Goal: Find contact information: Find contact information

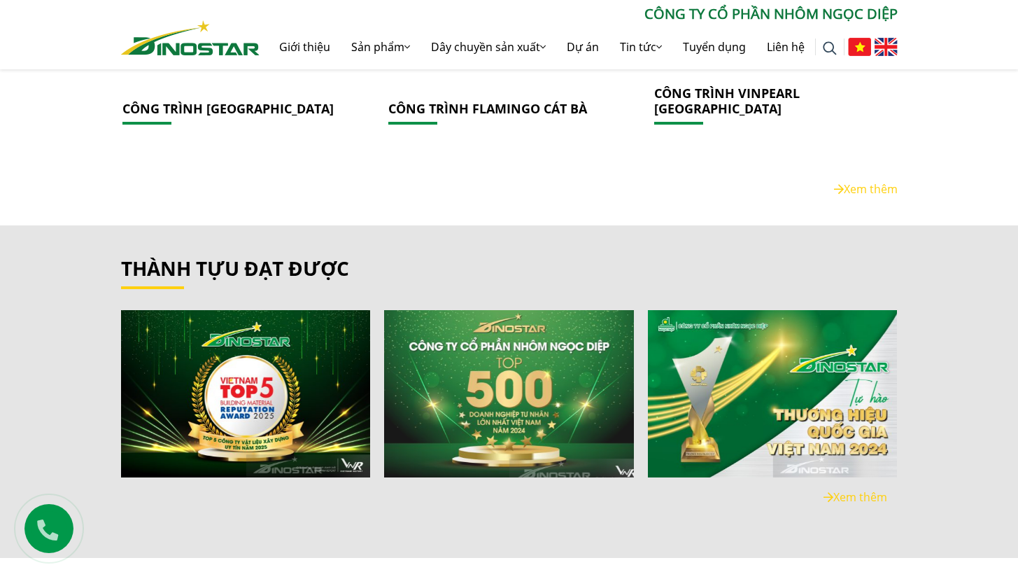
scroll to position [3146, 0]
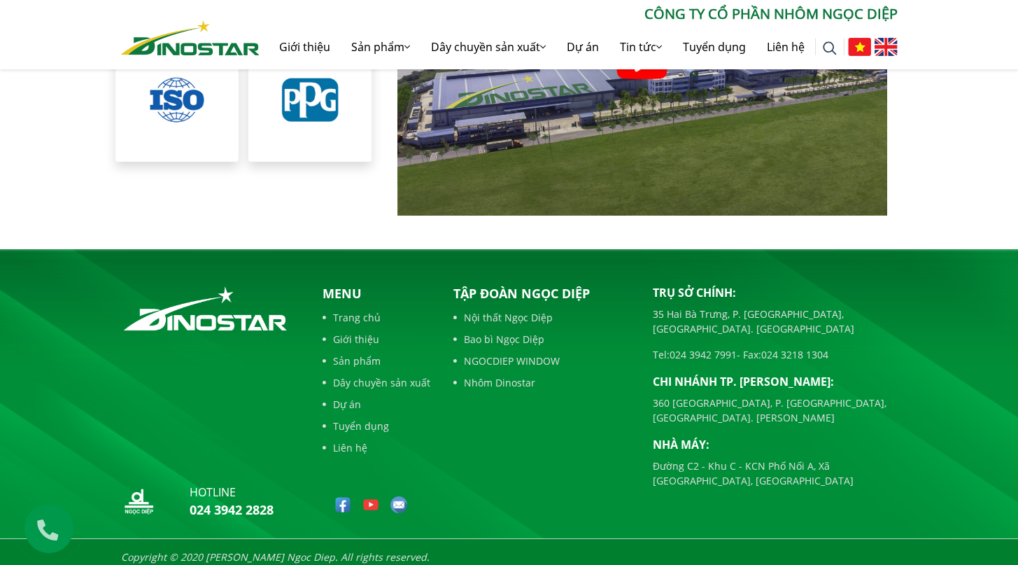
click at [352, 332] on link "Giới thiệu" at bounding box center [377, 339] width 108 height 15
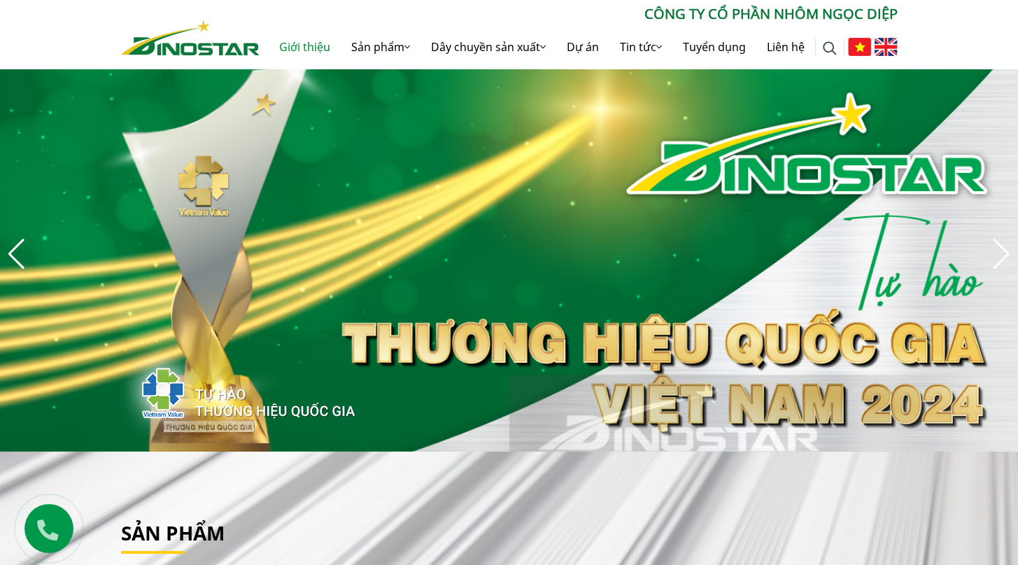
click at [292, 44] on link "Giới thiệu" at bounding box center [305, 46] width 72 height 45
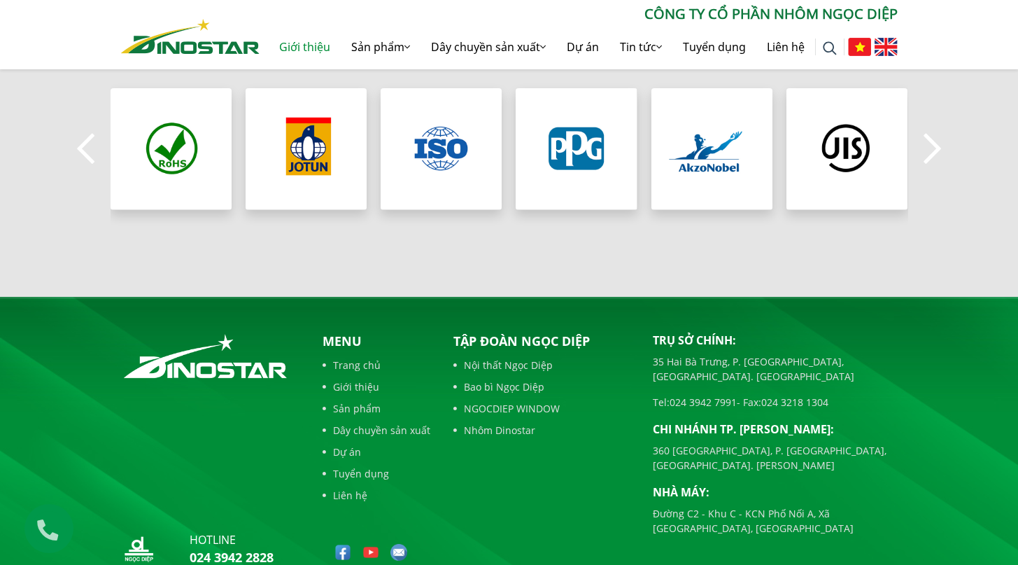
scroll to position [1402, 0]
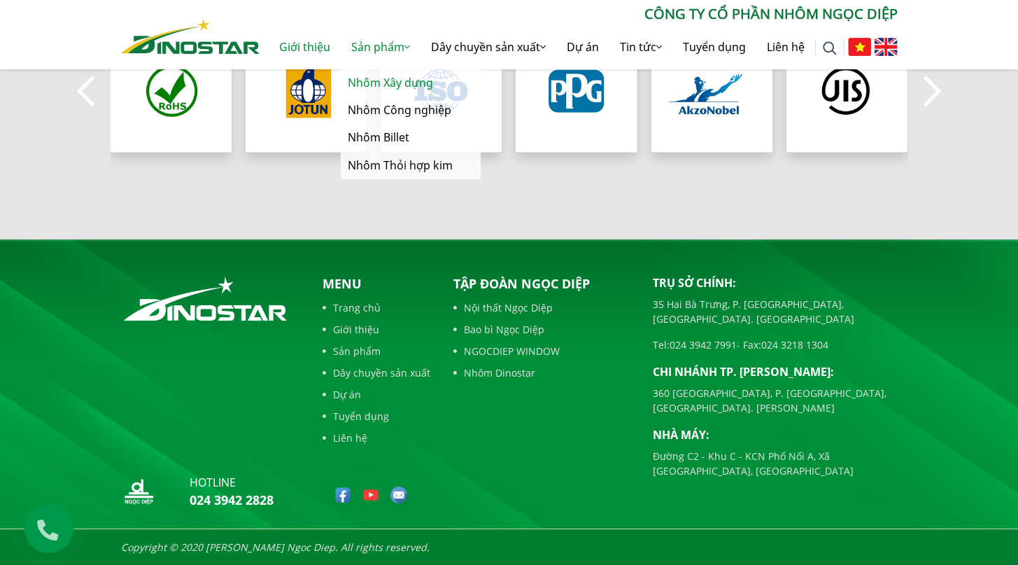
click at [374, 78] on link "Nhôm Xây dựng" at bounding box center [411, 82] width 140 height 27
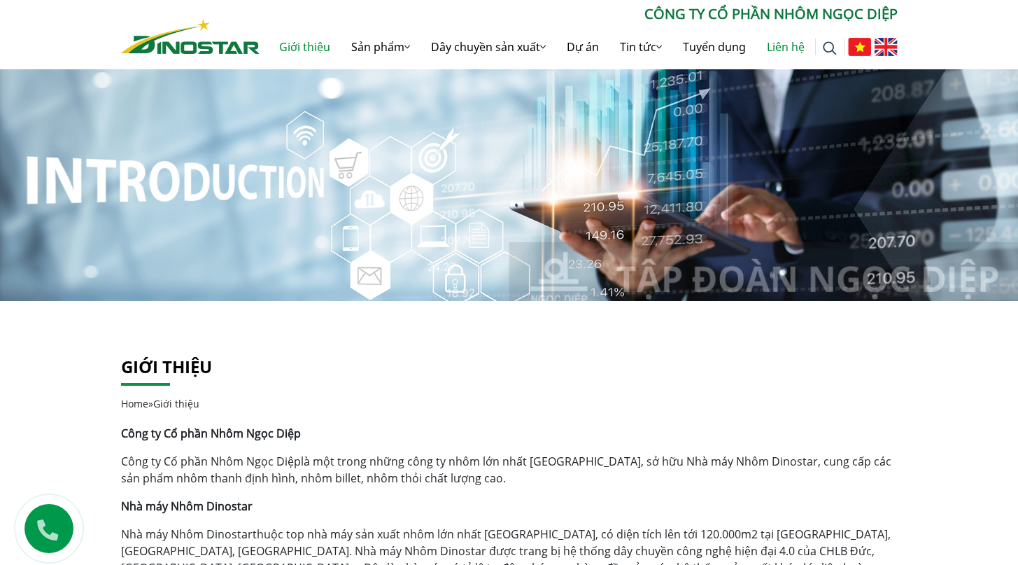
click at [792, 53] on link "Liên hệ" at bounding box center [785, 46] width 59 height 45
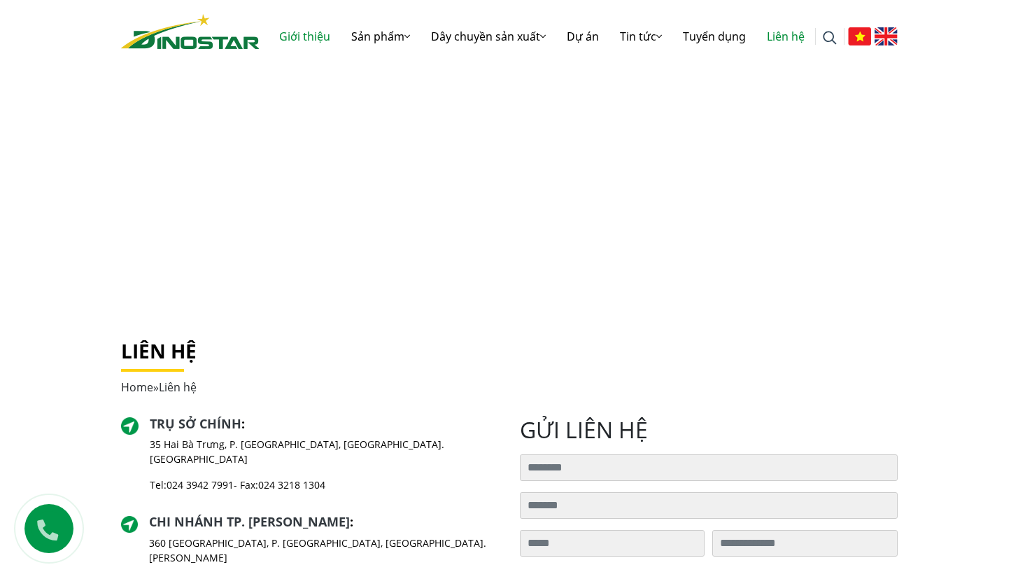
click at [287, 44] on link "Giới thiệu" at bounding box center [305, 36] width 72 height 45
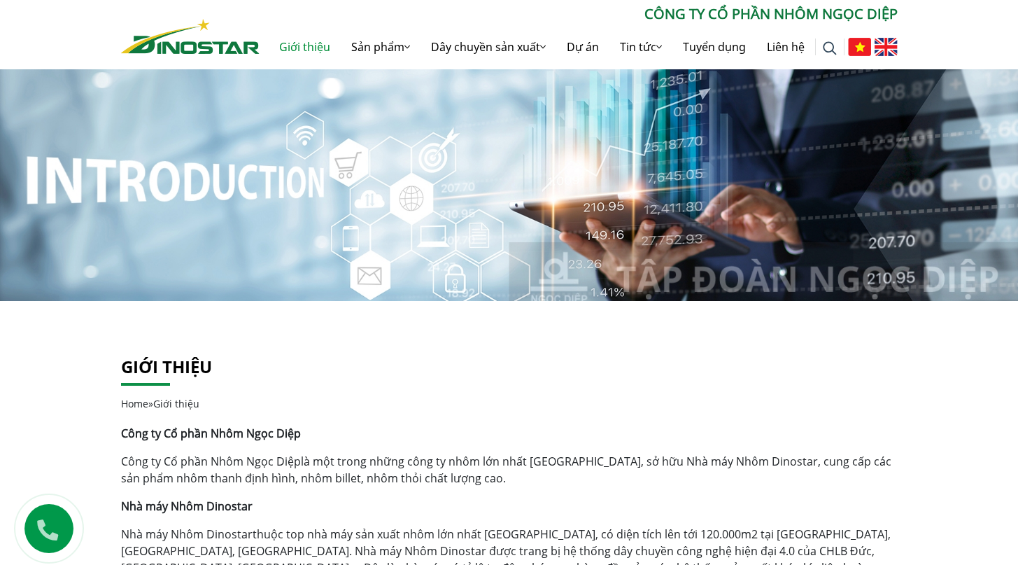
click at [276, 47] on link "Giới thiệu" at bounding box center [305, 46] width 72 height 45
click at [199, 44] on img at bounding box center [190, 36] width 139 height 35
click at [185, 44] on img at bounding box center [190, 36] width 139 height 35
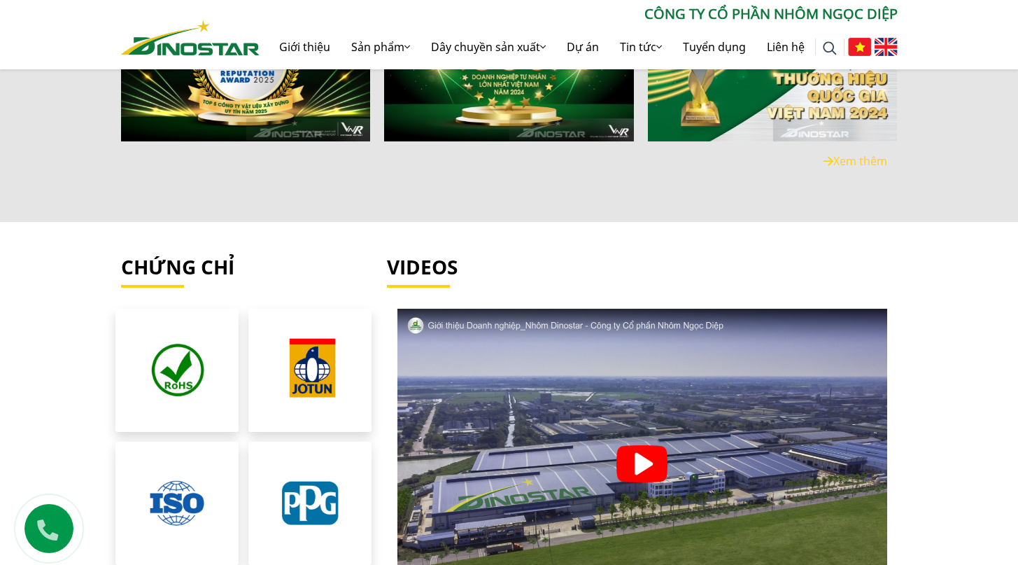
scroll to position [3146, 0]
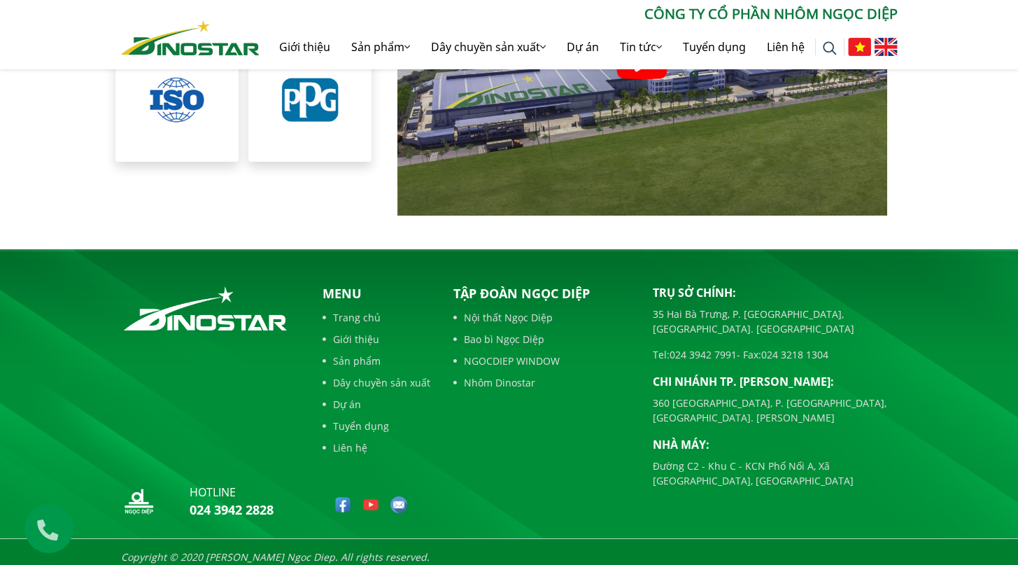
click at [360, 451] on div "Menu Trang chủ Giới thiệu Sản phẩm Dây chuyền sản xuất Dự án Tuyển dụng Liên hệ" at bounding box center [377, 373] width 108 height 178
click at [358, 442] on link "Liên hệ" at bounding box center [377, 447] width 108 height 15
click at [358, 440] on link "Liên hệ" at bounding box center [377, 447] width 108 height 15
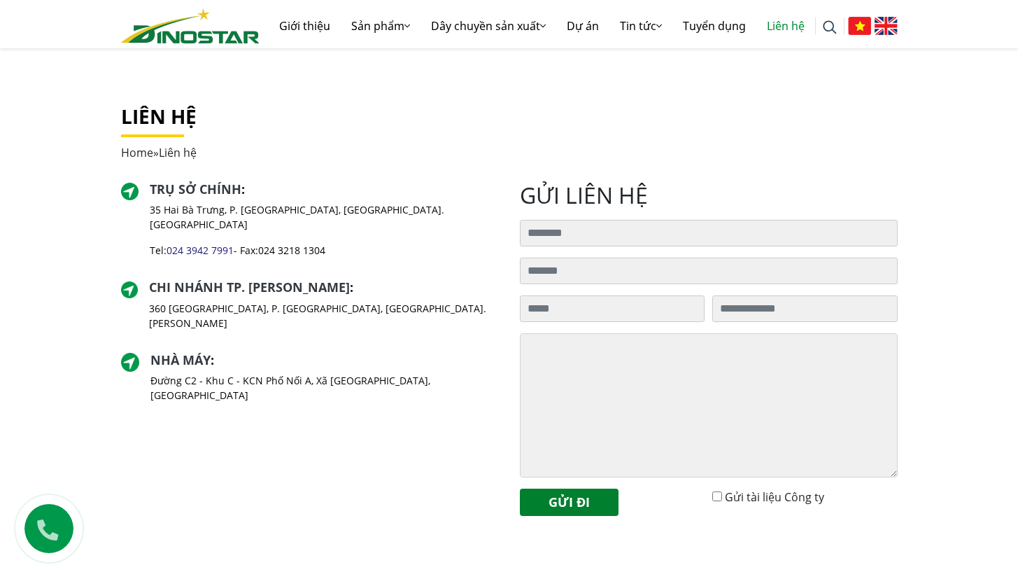
scroll to position [369, 0]
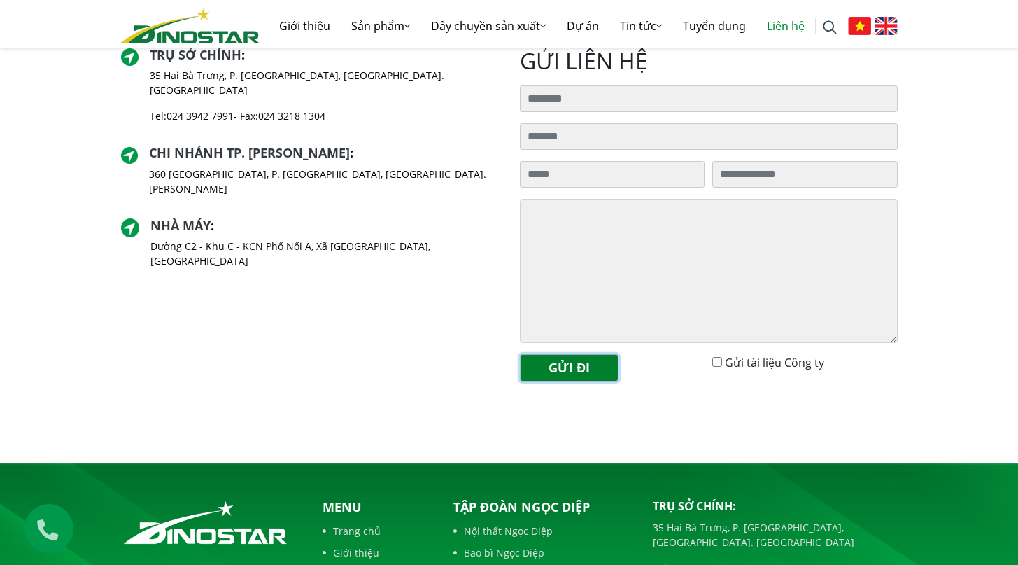
click at [593, 372] on button "Gửi đi" at bounding box center [569, 367] width 99 height 27
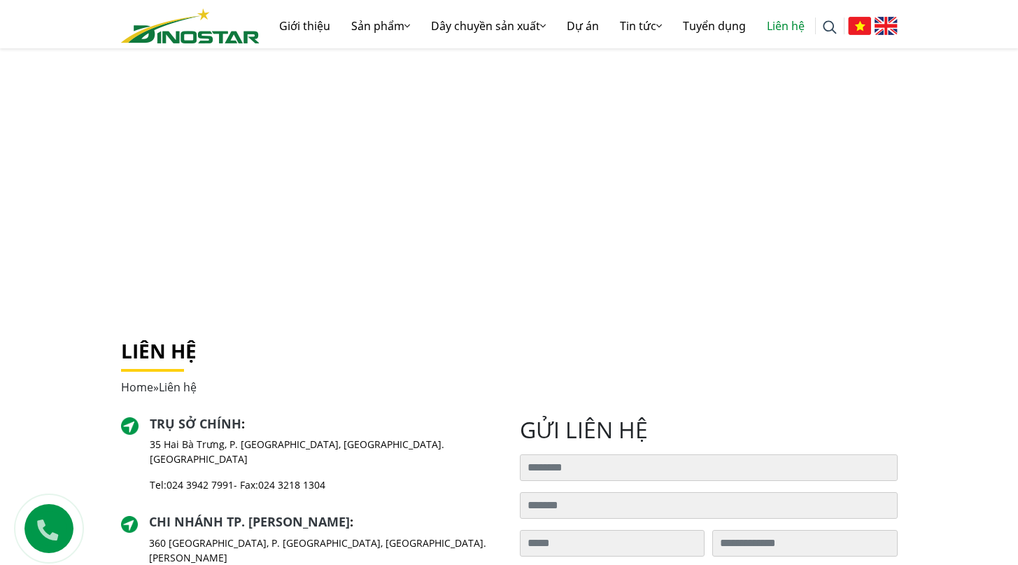
scroll to position [369, 0]
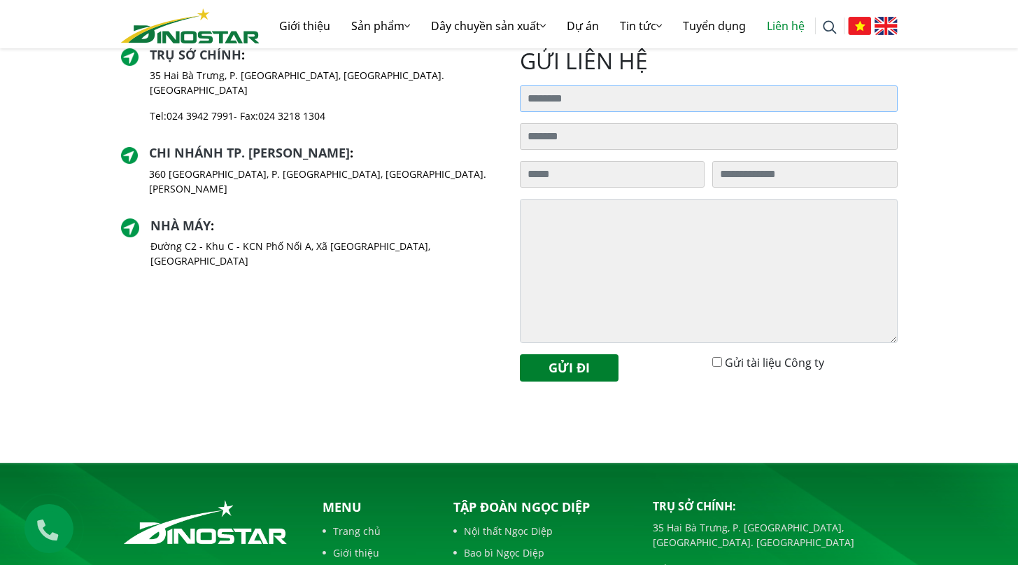
click at [670, 104] on input "Tìm kiếm cho:" at bounding box center [709, 98] width 378 height 27
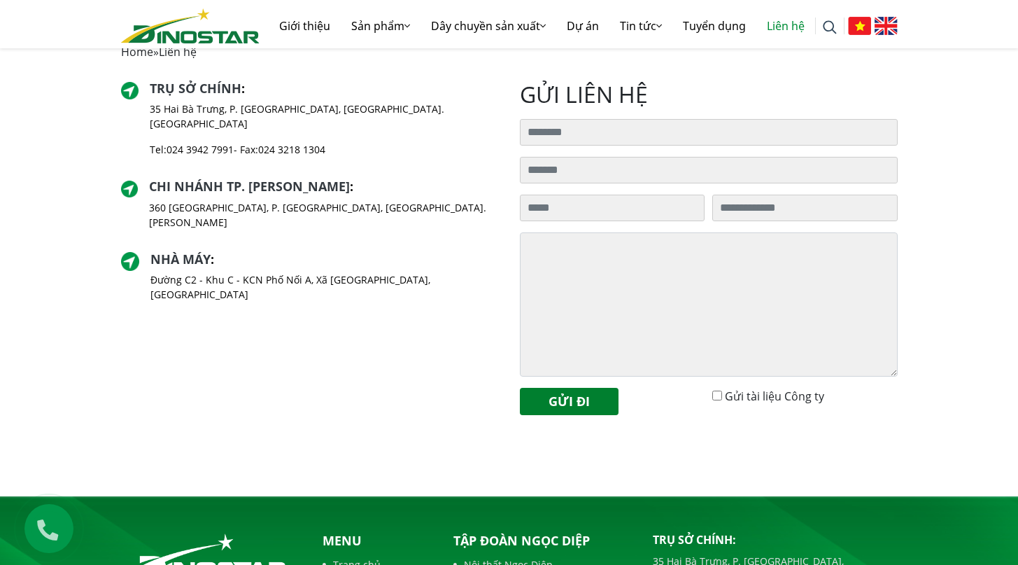
click at [579, 95] on h2 "gửi liên hệ" at bounding box center [709, 94] width 378 height 27
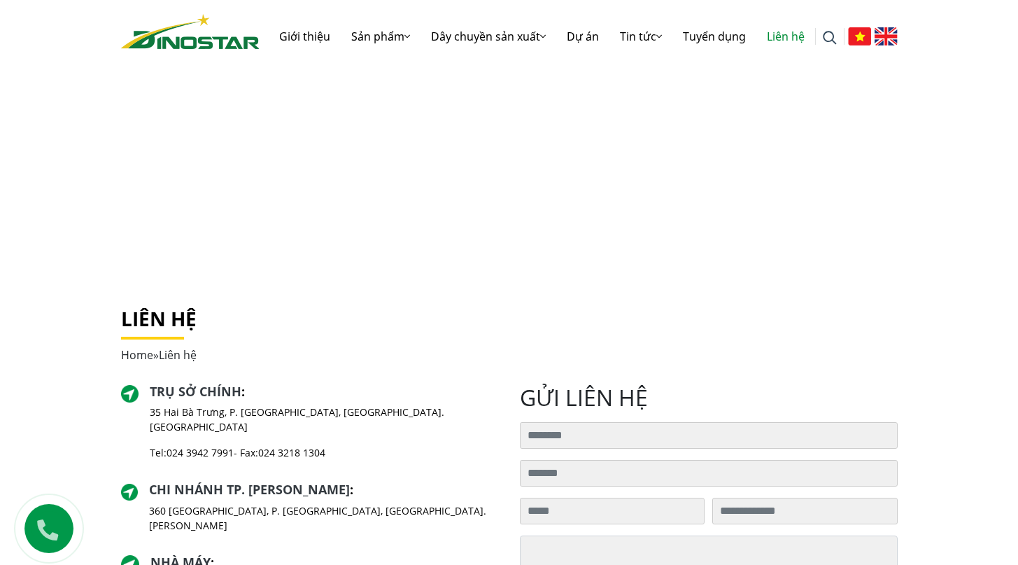
scroll to position [0, 0]
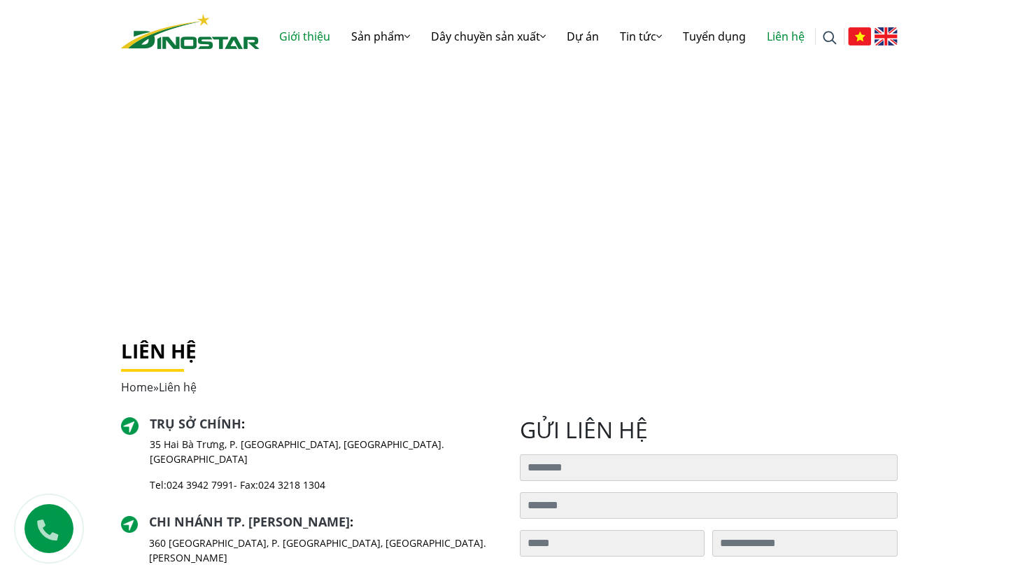
click at [309, 45] on link "Giới thiệu" at bounding box center [305, 36] width 72 height 45
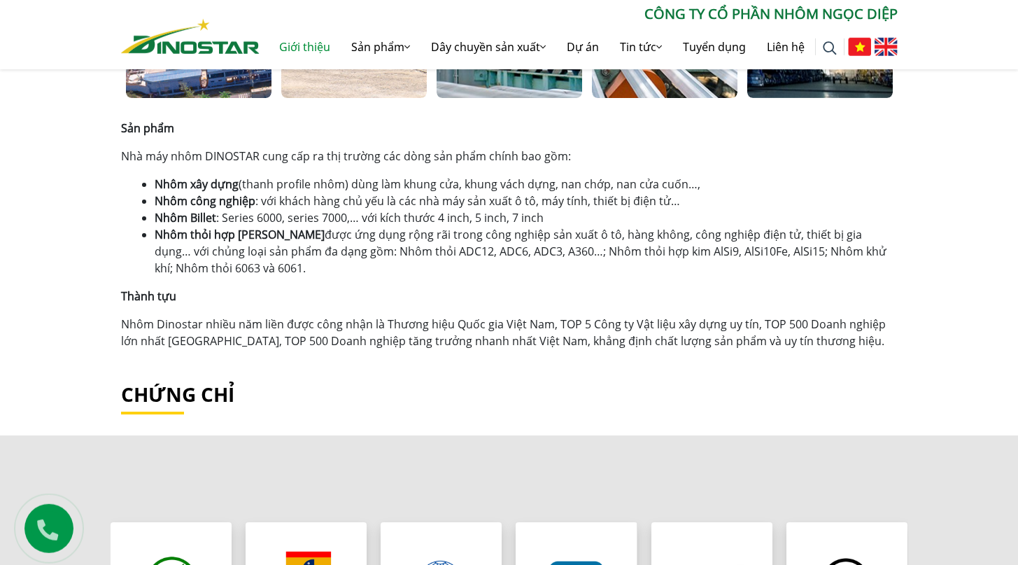
scroll to position [907, 0]
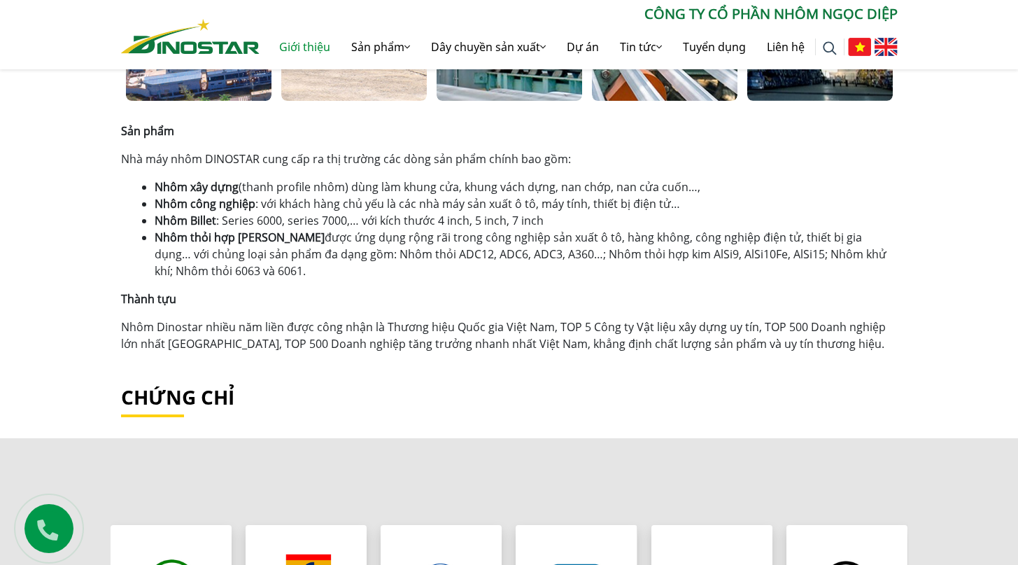
click at [283, 274] on li "Nhôm thỏi hợp kim được ứng dụng rộng rãi trong công nghiệp sản xuất ô tô, hàng …" at bounding box center [526, 254] width 743 height 50
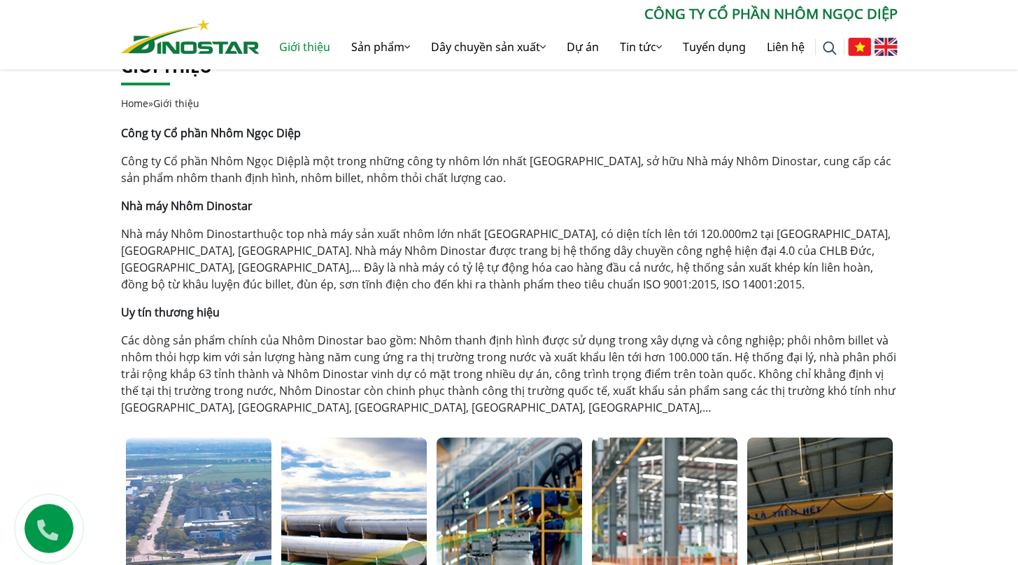
scroll to position [305, 0]
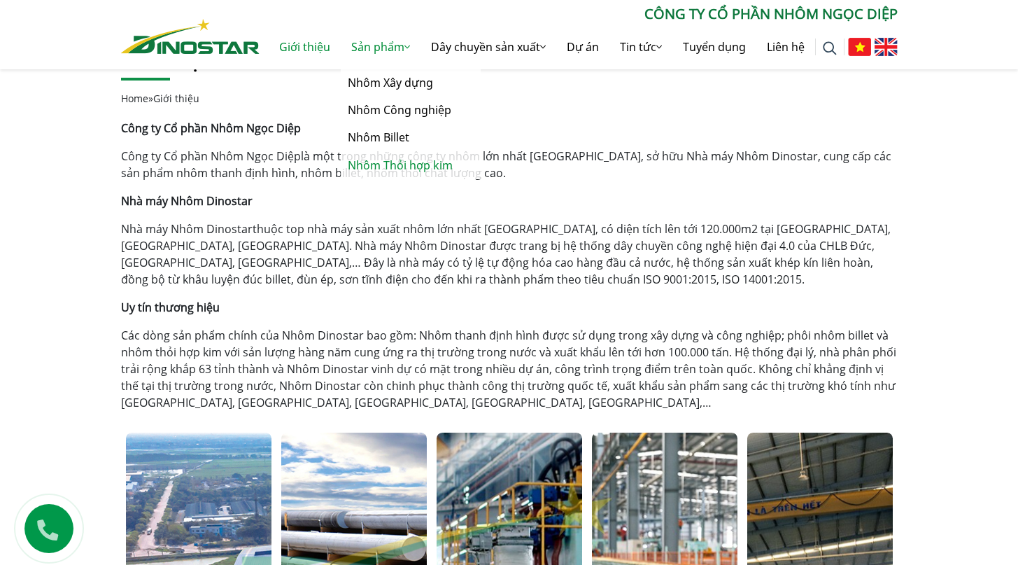
click at [361, 169] on link "Nhôm Thỏi hợp kim" at bounding box center [411, 165] width 140 height 27
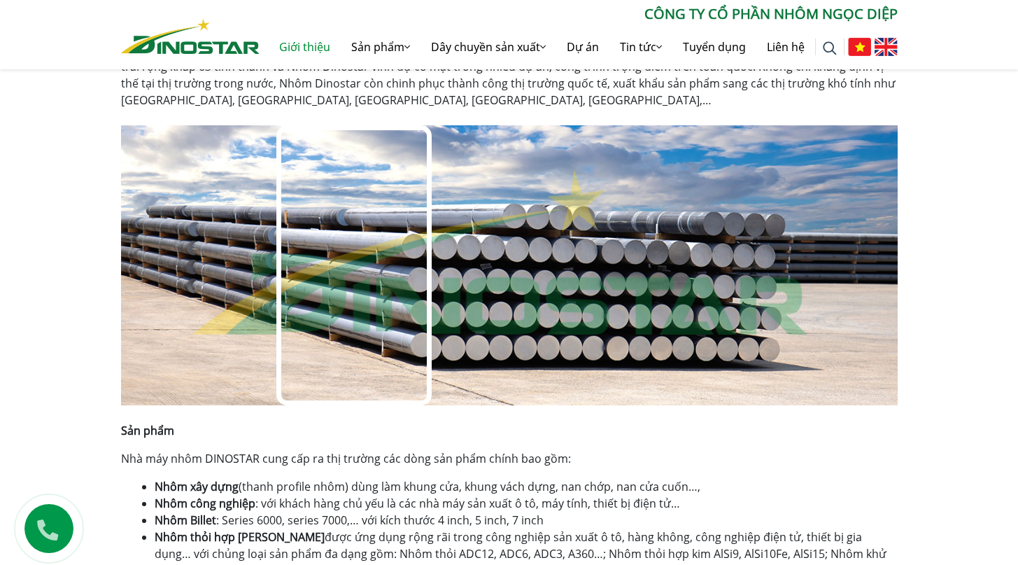
scroll to position [910, 0]
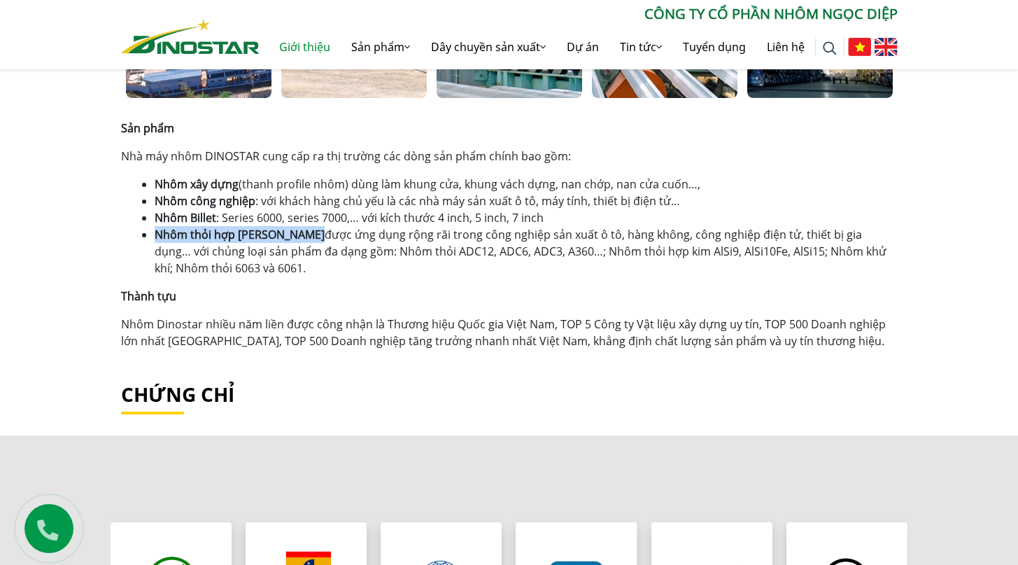
drag, startPoint x: 155, startPoint y: 237, endPoint x: 260, endPoint y: 238, distance: 105.0
click at [260, 238] on li "Nhôm thỏi hợp kim được ứng dụng rộng rãi trong công nghiệp sản xuất ô tô, hàng …" at bounding box center [526, 251] width 743 height 50
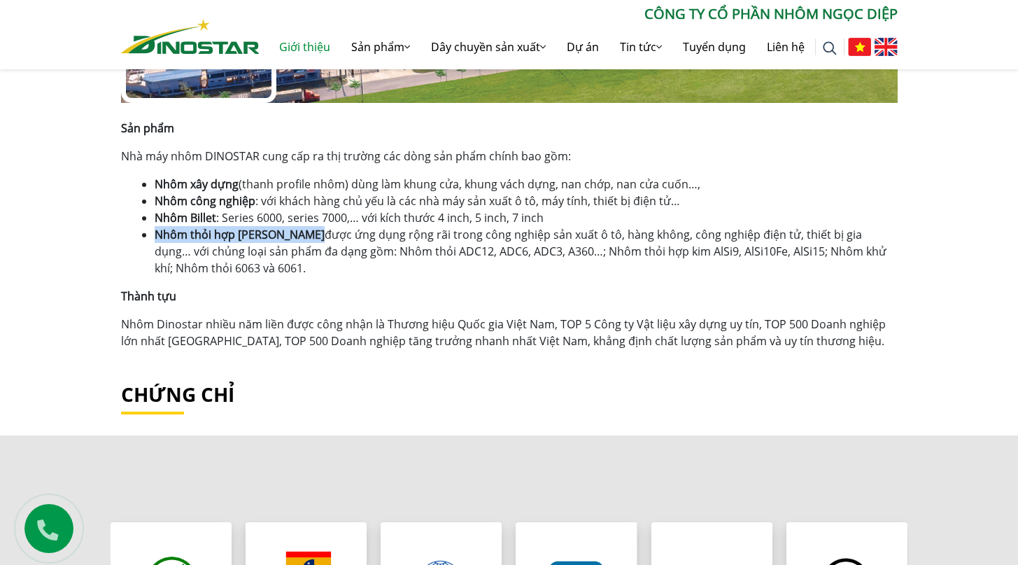
copy strong "Nhôm thỏi hợp [PERSON_NAME]"
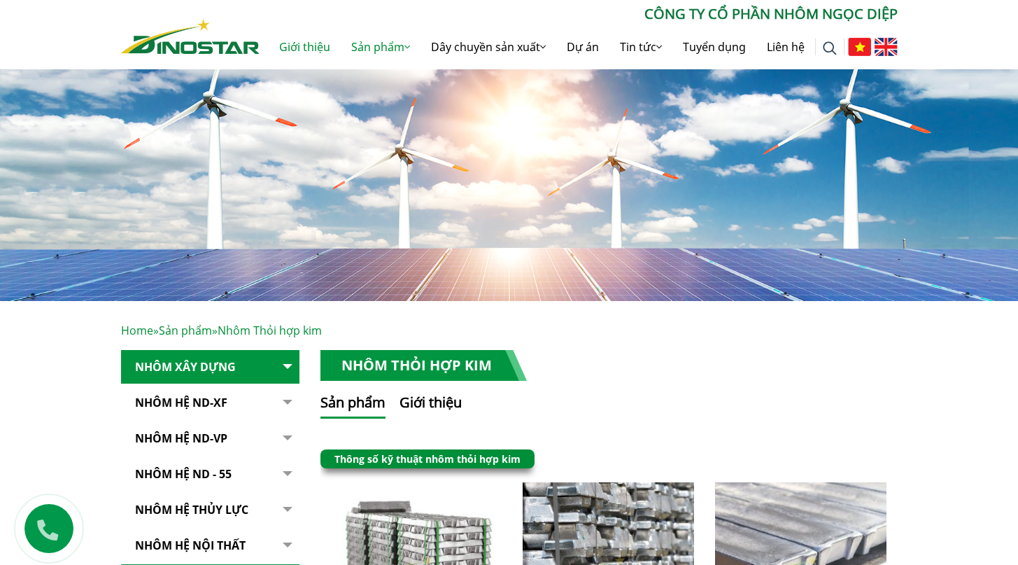
click at [311, 49] on link "Giới thiệu" at bounding box center [305, 46] width 72 height 45
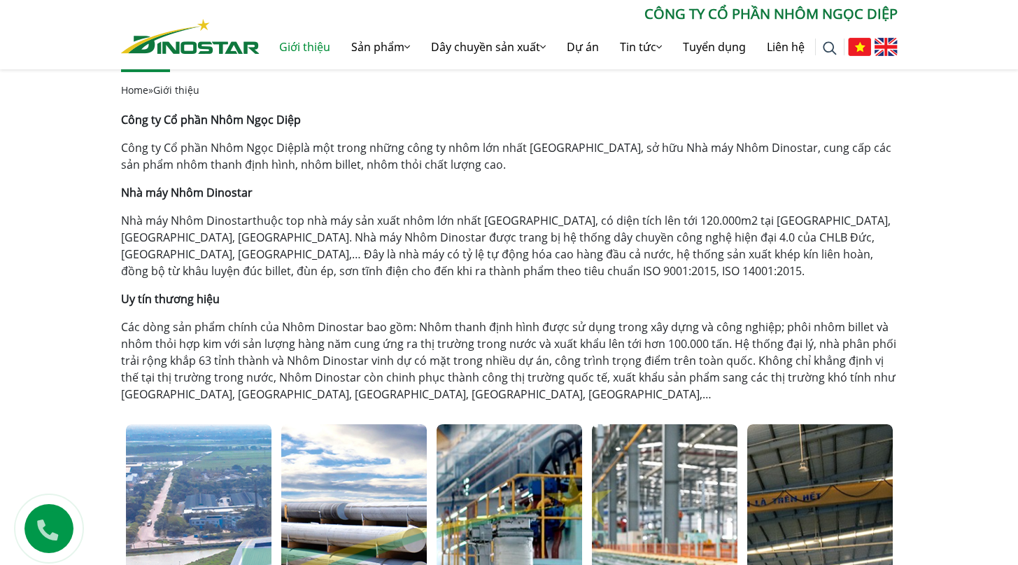
scroll to position [302, 0]
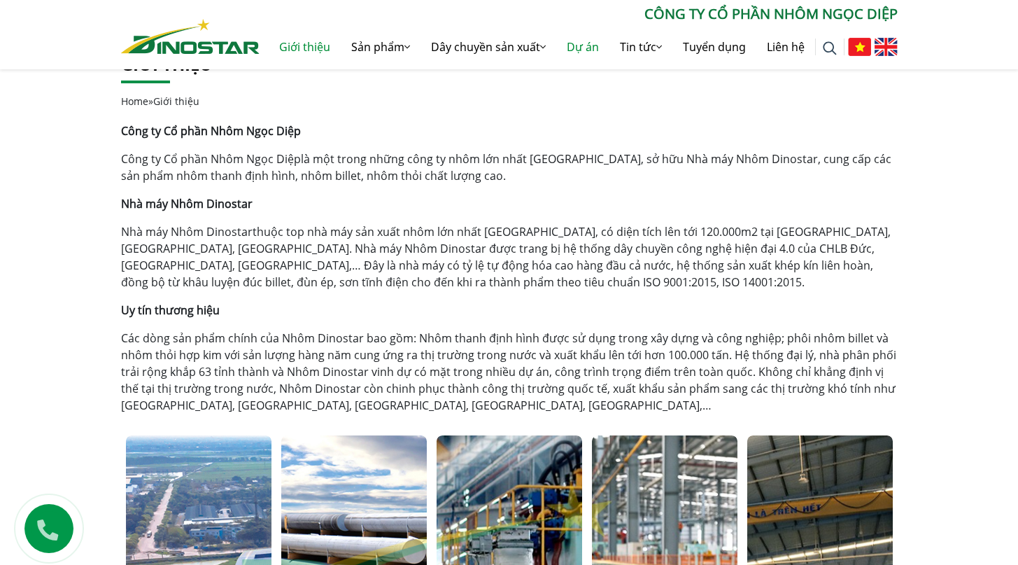
click at [590, 52] on link "Dự án" at bounding box center [582, 46] width 53 height 45
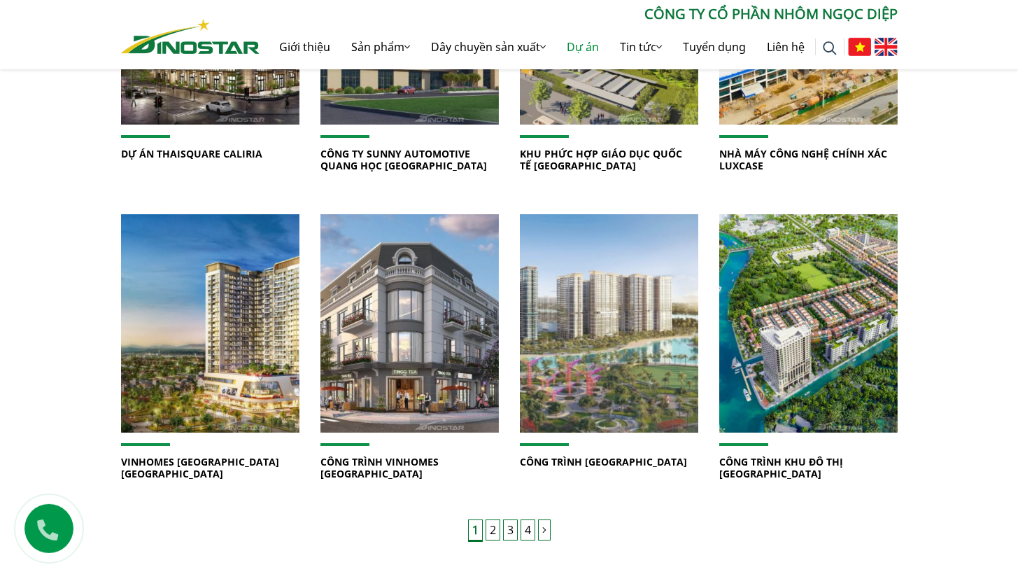
scroll to position [1209, 0]
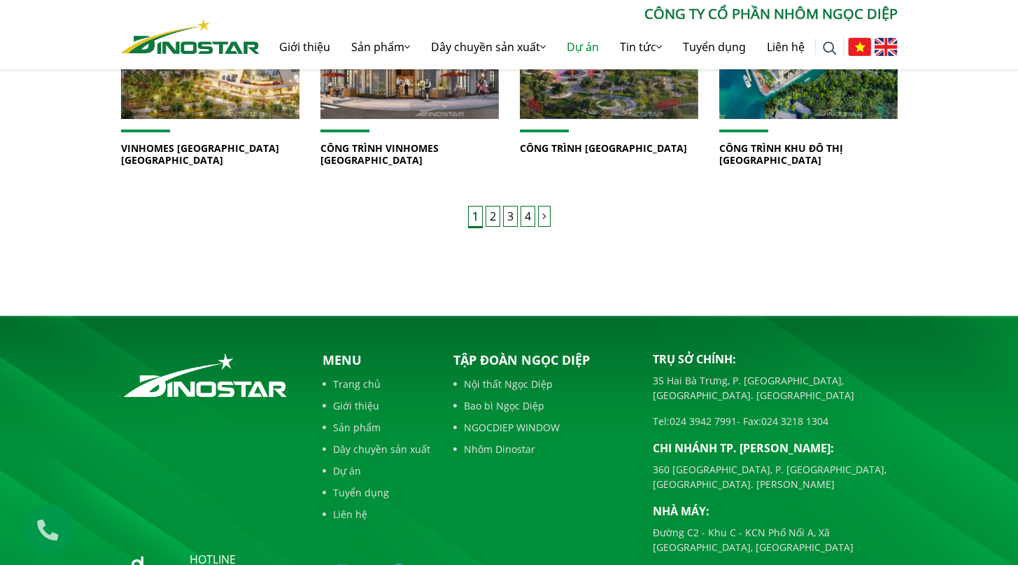
click at [782, 149] on link "CÔNG TRÌNH KHU ĐÔ THỊ [GEOGRAPHIC_DATA]" at bounding box center [781, 153] width 124 height 25
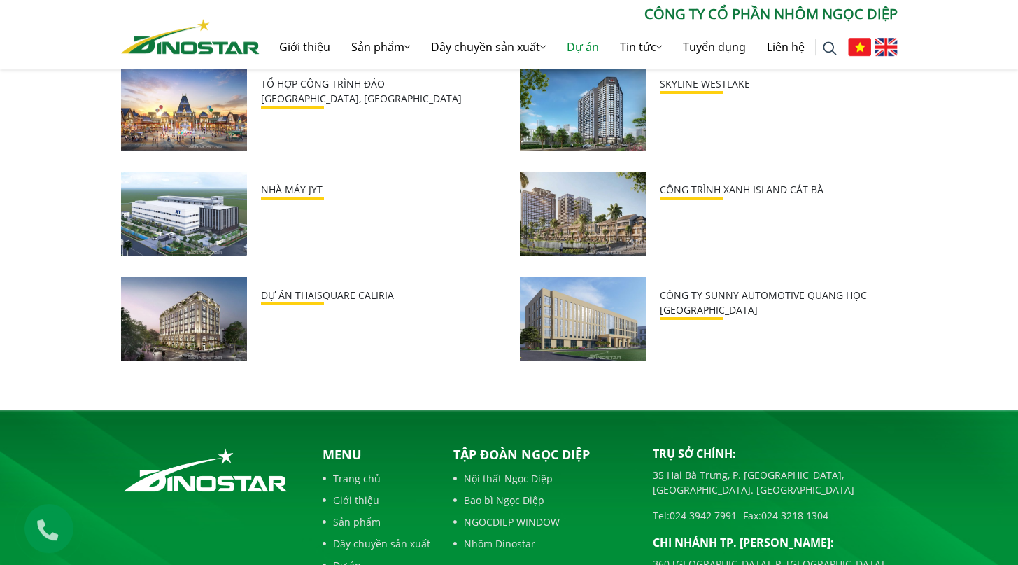
scroll to position [1486, 0]
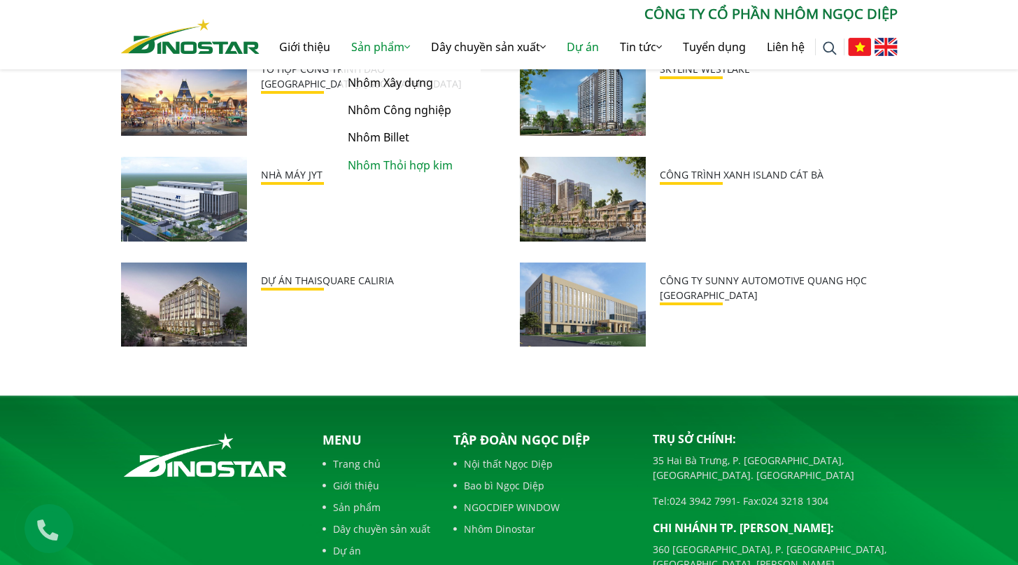
click at [381, 169] on link "Nhôm Thỏi hợp kim" at bounding box center [411, 165] width 140 height 27
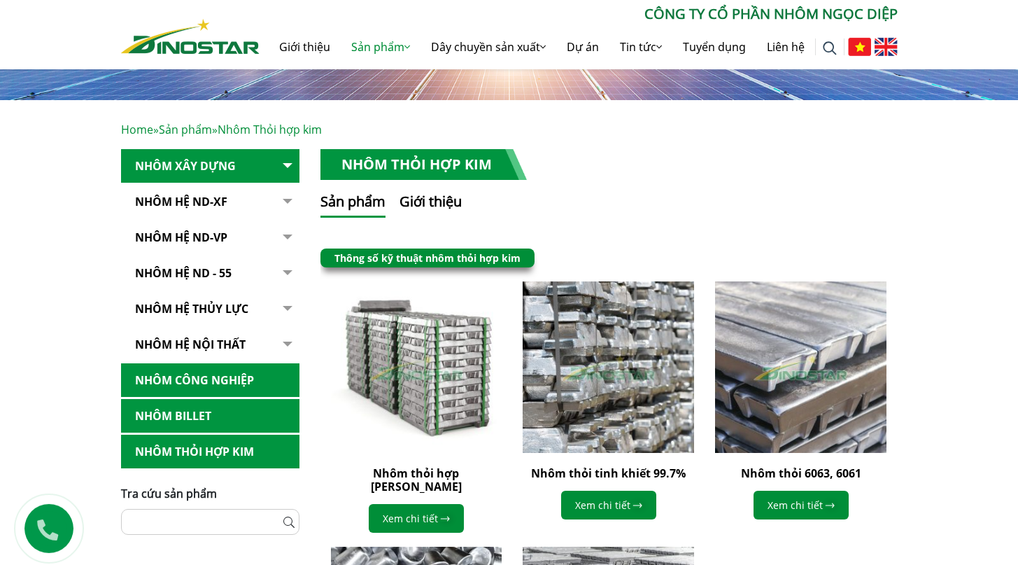
scroll to position [202, 0]
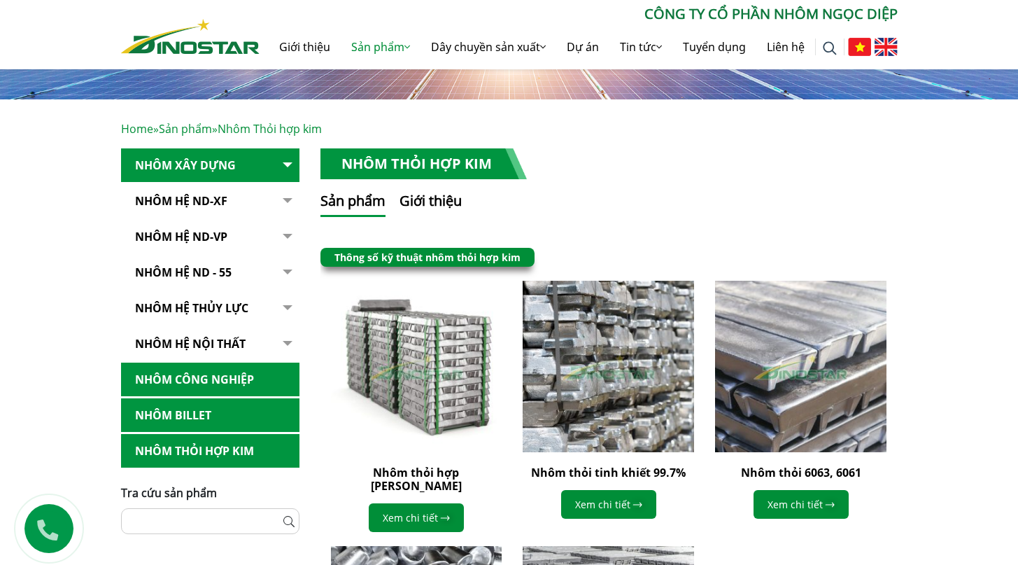
click at [236, 450] on link "Nhôm Thỏi hợp kim" at bounding box center [210, 451] width 178 height 34
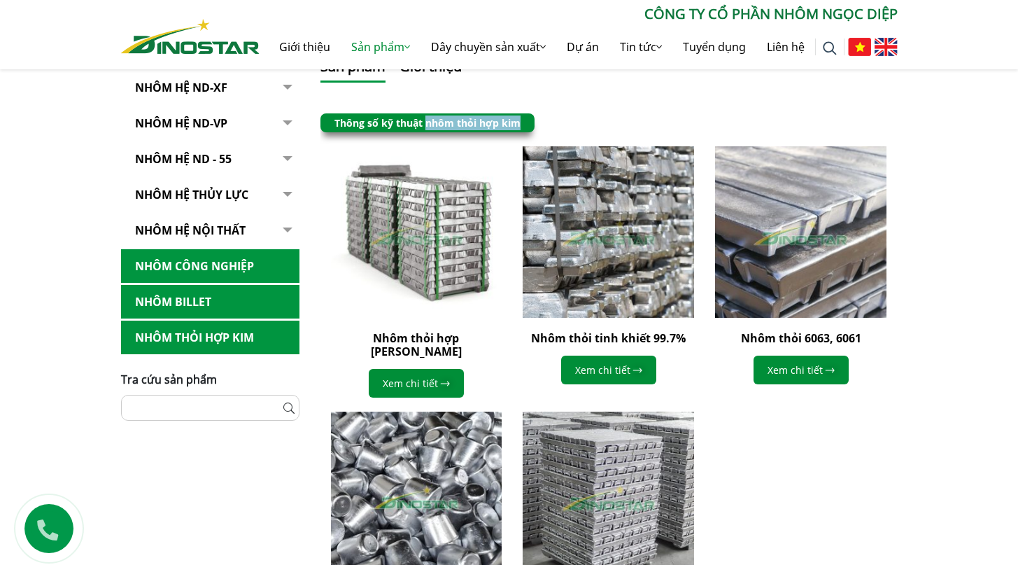
drag, startPoint x: 532, startPoint y: 129, endPoint x: 427, endPoint y: 127, distance: 105.0
click at [427, 127] on div "Thông số kỹ thuật nhôm thỏi hợp kim" at bounding box center [427, 122] width 214 height 19
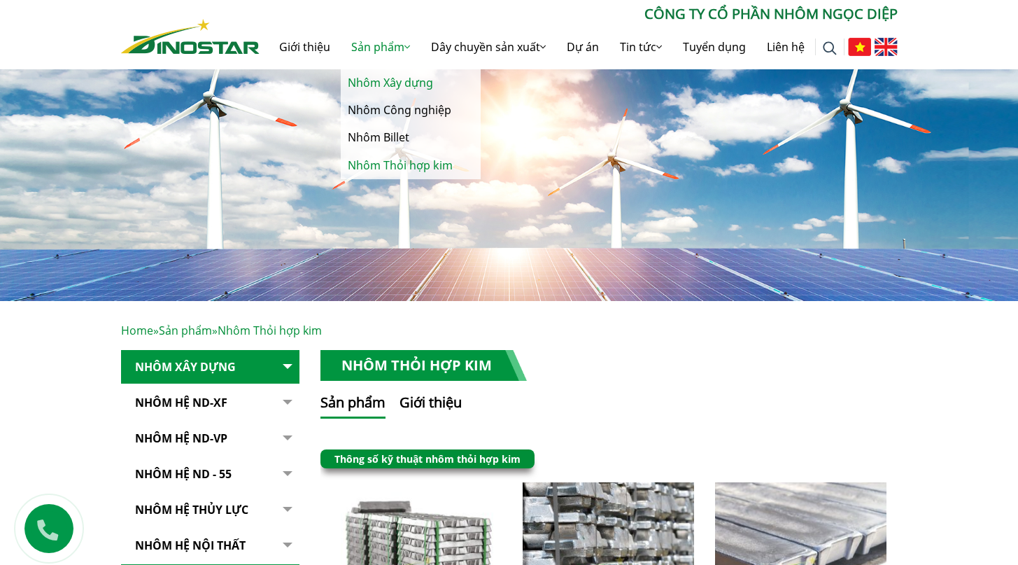
click at [389, 82] on link "Nhôm Xây dựng" at bounding box center [411, 82] width 140 height 27
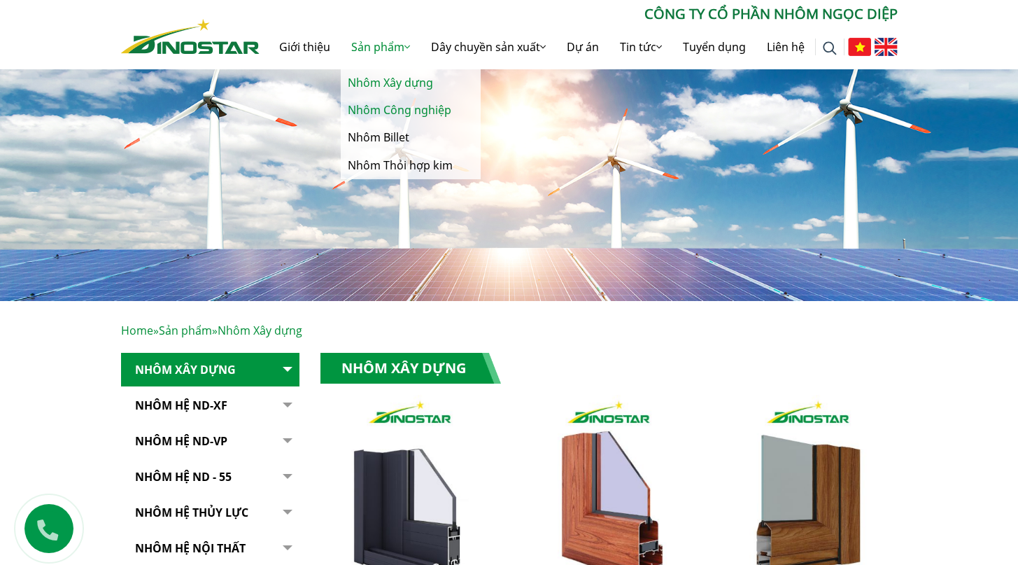
click at [388, 118] on link "Nhôm Công nghiệp" at bounding box center [411, 110] width 140 height 27
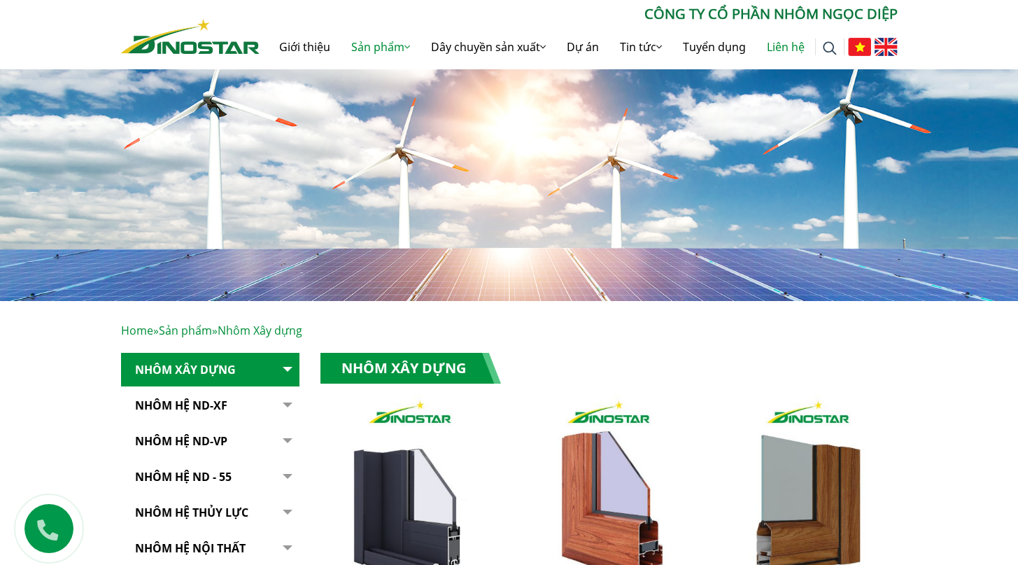
click at [791, 45] on link "Liên hệ" at bounding box center [785, 46] width 59 height 45
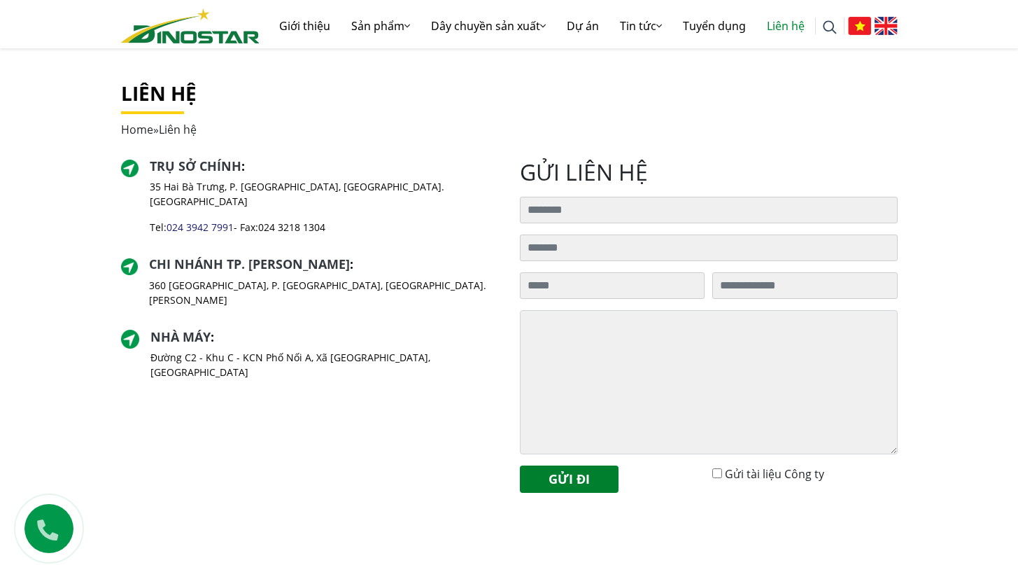
scroll to position [224, 0]
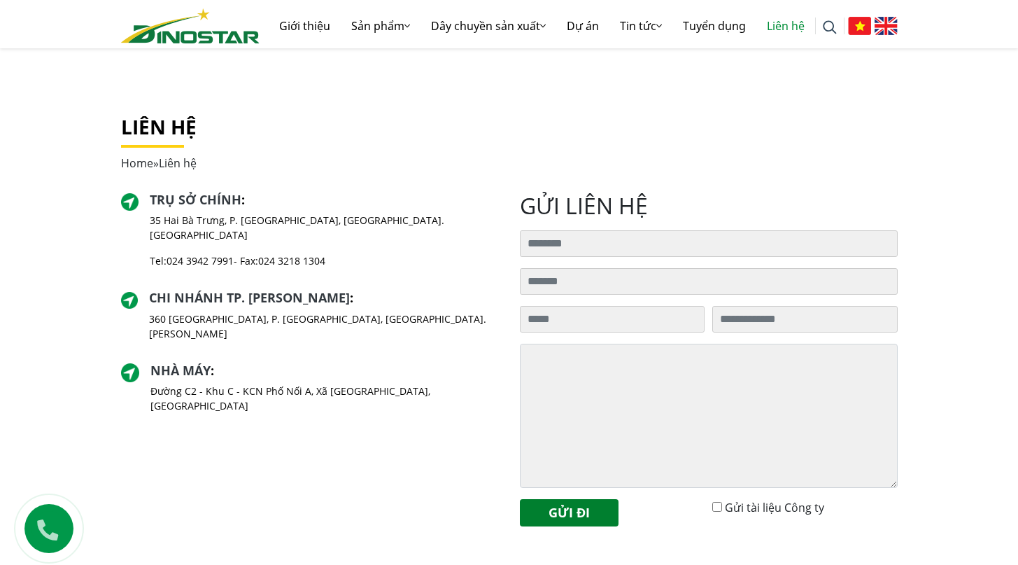
drag, startPoint x: 141, startPoint y: 246, endPoint x: 235, endPoint y: 249, distance: 93.8
click at [235, 249] on div "Trụ sở chính : [STREET_ADDRESS] [GEOGRAPHIC_DATA], [GEOGRAPHIC_DATA]. [GEOGRAPH…" at bounding box center [310, 235] width 378 height 87
click at [59, 235] on div "Liên hệ Home » Liên hệ Trụ sở chính : [STREET_ADDRESS]. [GEOGRAPHIC_DATA], [GEO…" at bounding box center [509, 342] width 1018 height 530
drag, startPoint x: 239, startPoint y: 245, endPoint x: 172, endPoint y: 242, distance: 67.2
click at [172, 253] on p "Tel: [PHONE_NUMBER] - Fax: [PHONE_NUMBER]" at bounding box center [324, 260] width 348 height 15
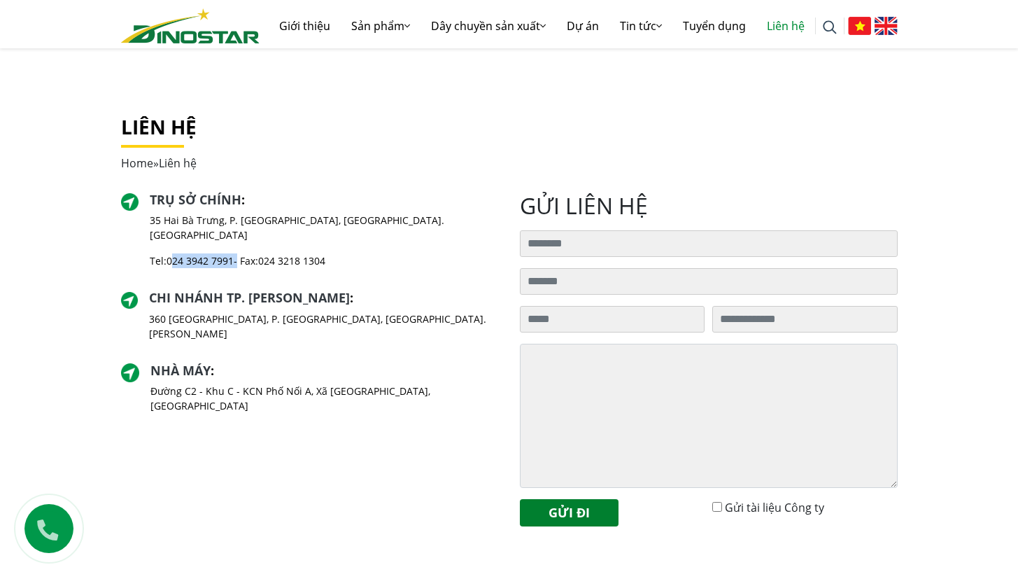
copy p "024 3942 7991"
